Goal: Find specific page/section: Find specific page/section

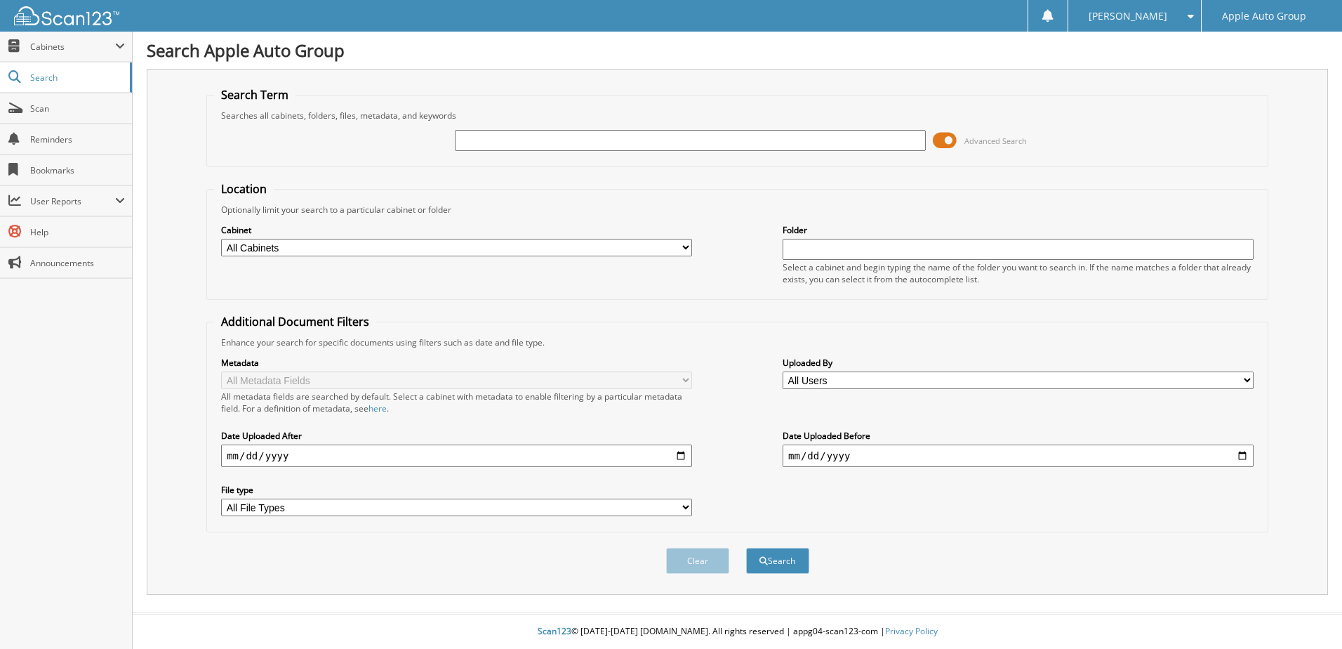
click at [510, 131] on input "text" at bounding box center [690, 140] width 471 height 21
type input "225103"
click at [746, 548] on button "Search" at bounding box center [777, 561] width 63 height 26
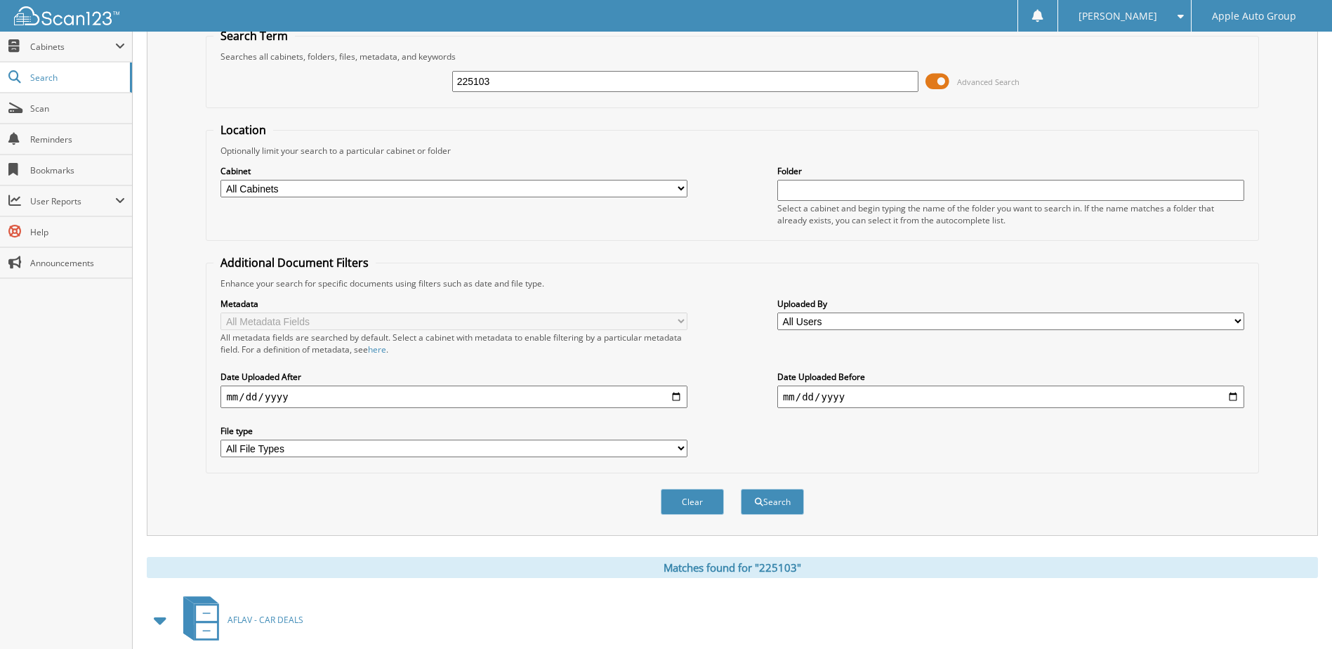
scroll to position [136, 0]
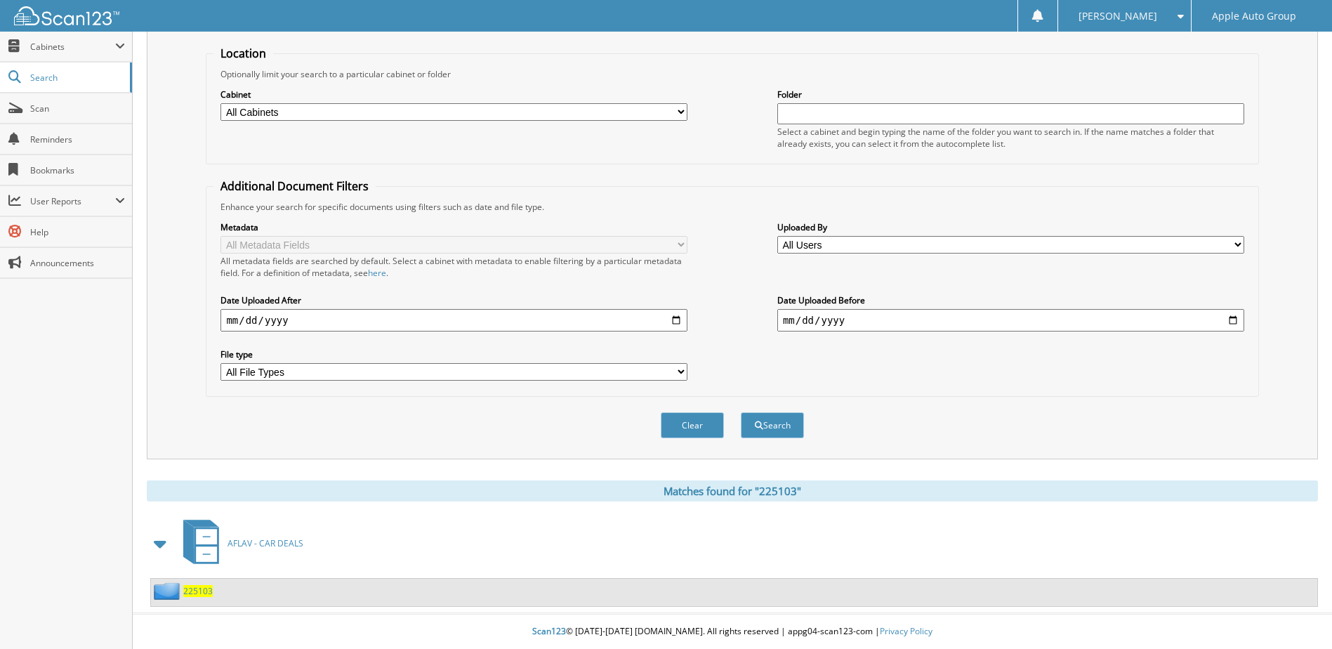
click at [188, 589] on span "225103" at bounding box center [197, 591] width 29 height 12
